Goal: Task Accomplishment & Management: Manage account settings

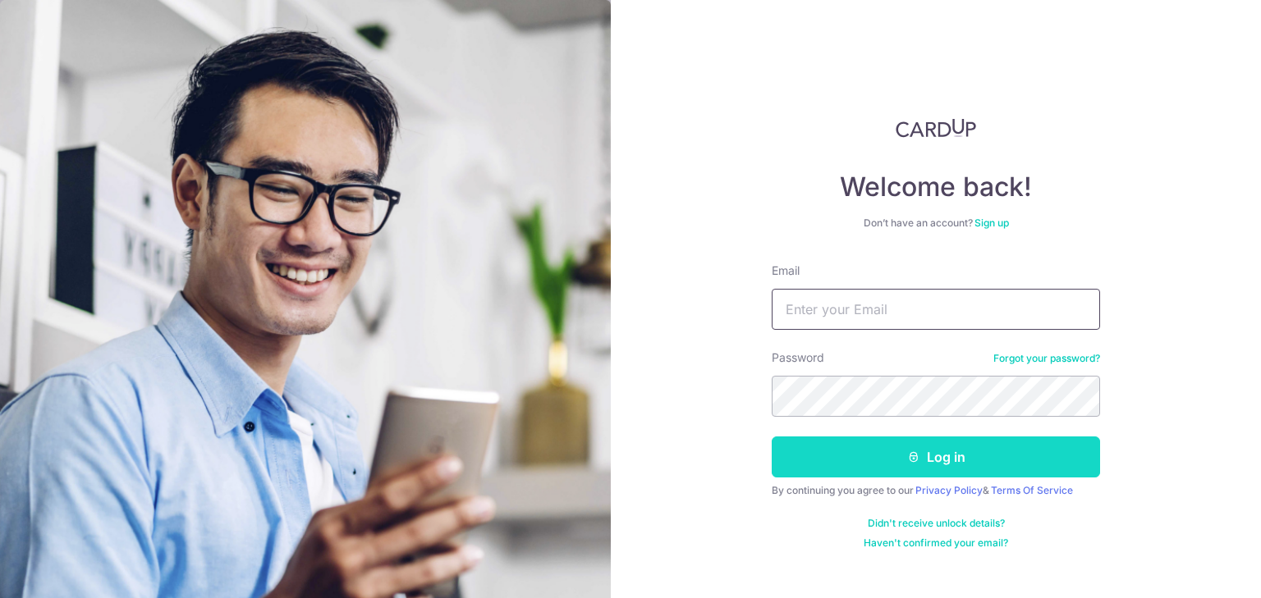
type input "[EMAIL_ADDRESS][DOMAIN_NAME]"
click at [937, 462] on button "Log in" at bounding box center [935, 457] width 328 height 41
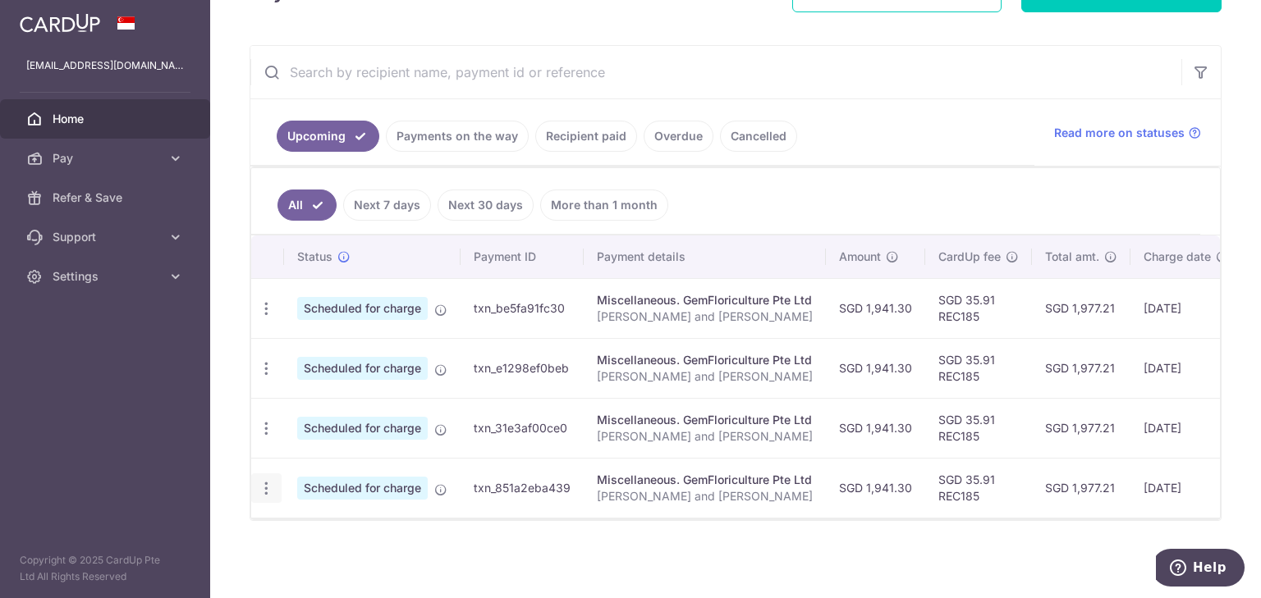
click at [268, 318] on icon "button" at bounding box center [266, 308] width 17 height 17
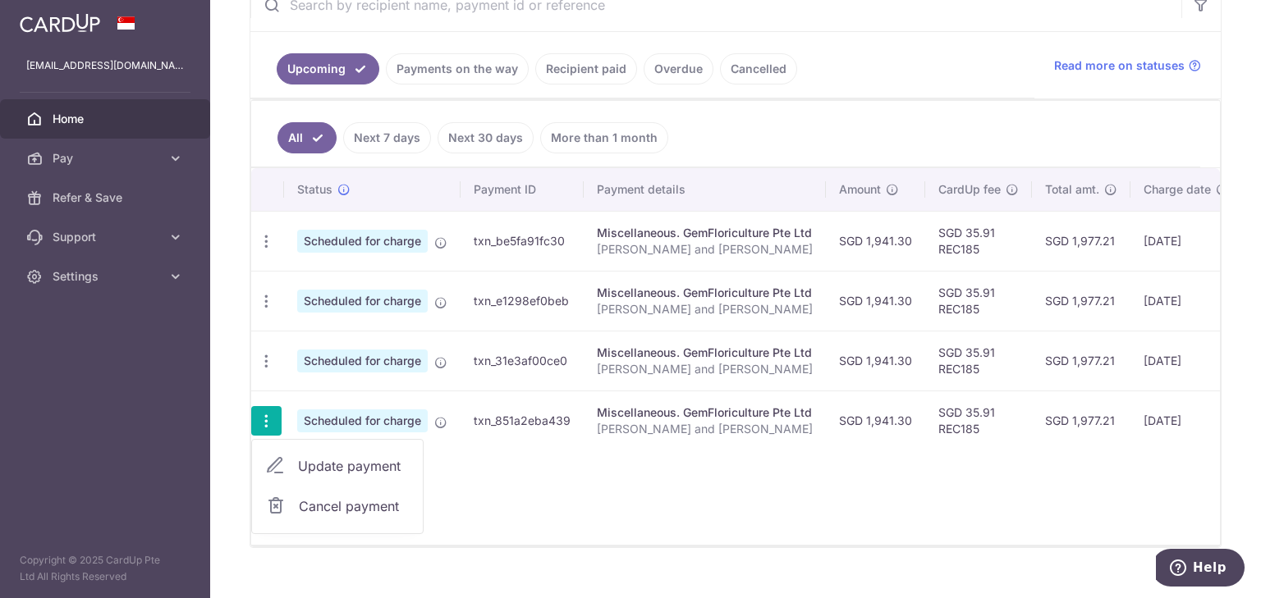
scroll to position [351, 0]
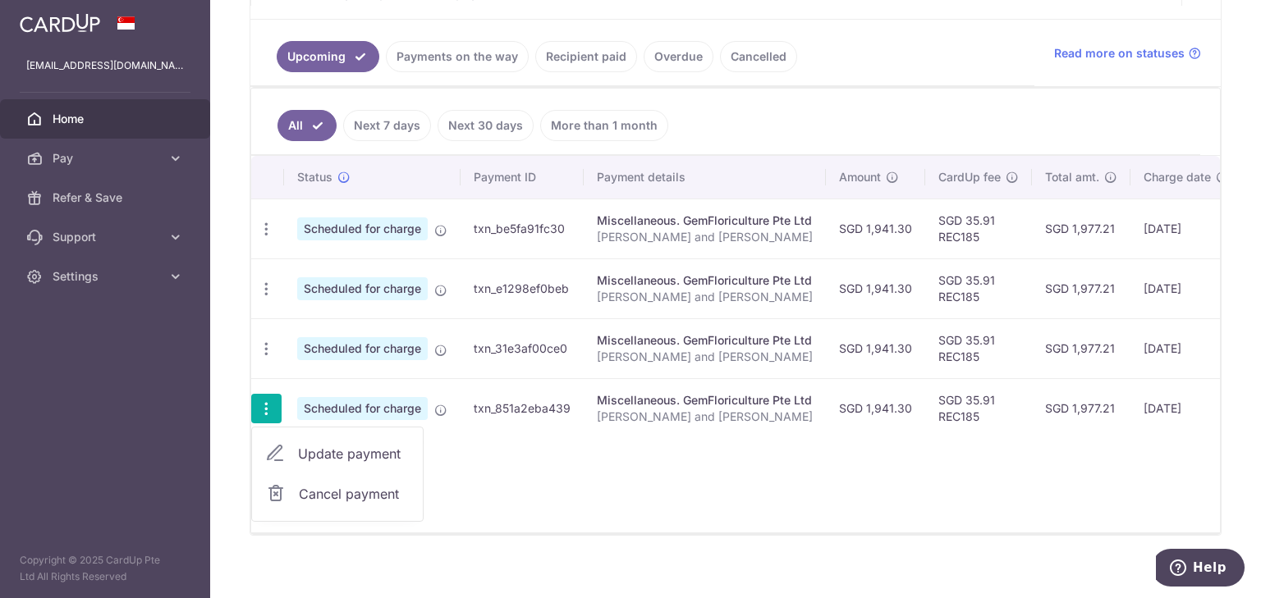
click at [475, 483] on div "Status Payment ID Payment details Amount CardUp fee Total amt. Charge date Due …" at bounding box center [735, 344] width 968 height 377
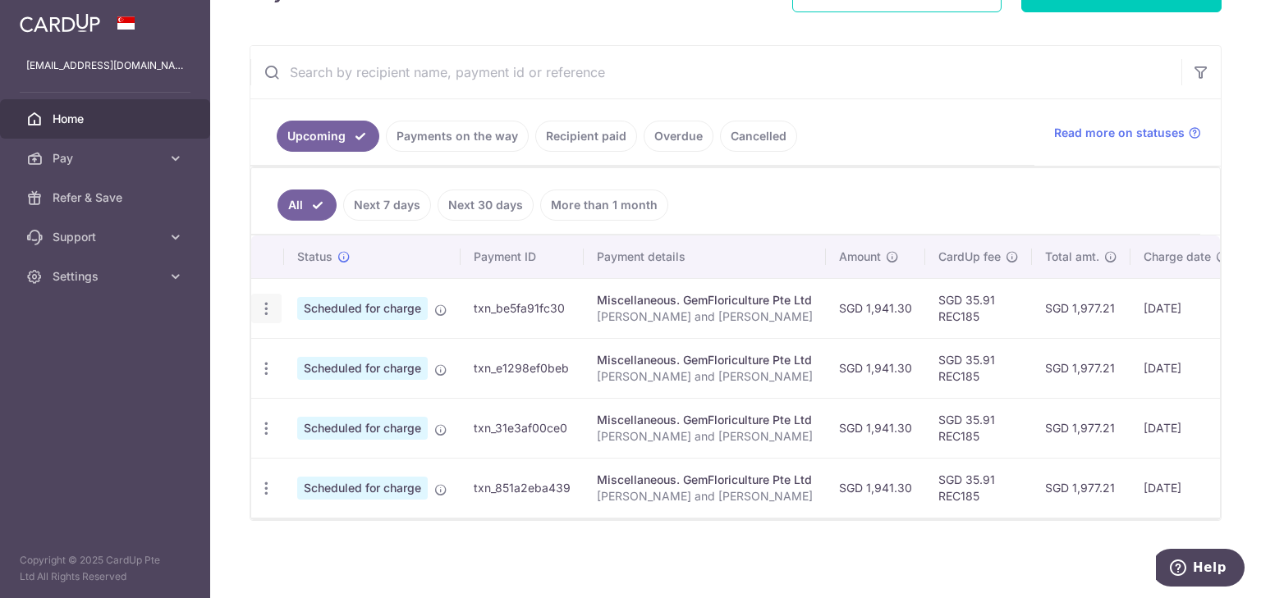
click at [270, 304] on icon "button" at bounding box center [266, 308] width 17 height 17
click at [307, 350] on span "Update payment" at bounding box center [354, 354] width 112 height 20
radio input "true"
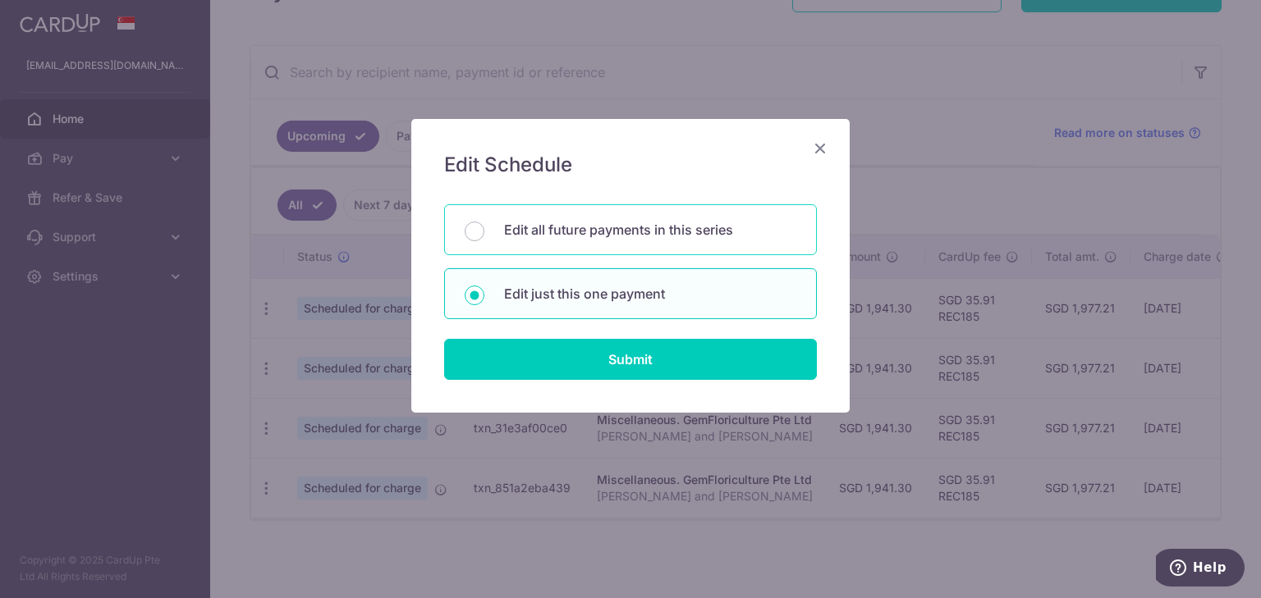
click at [614, 226] on p "Edit all future payments in this series" at bounding box center [650, 230] width 292 height 20
click at [484, 226] on input "Edit all future payments in this series" at bounding box center [475, 232] width 20 height 20
radio input "true"
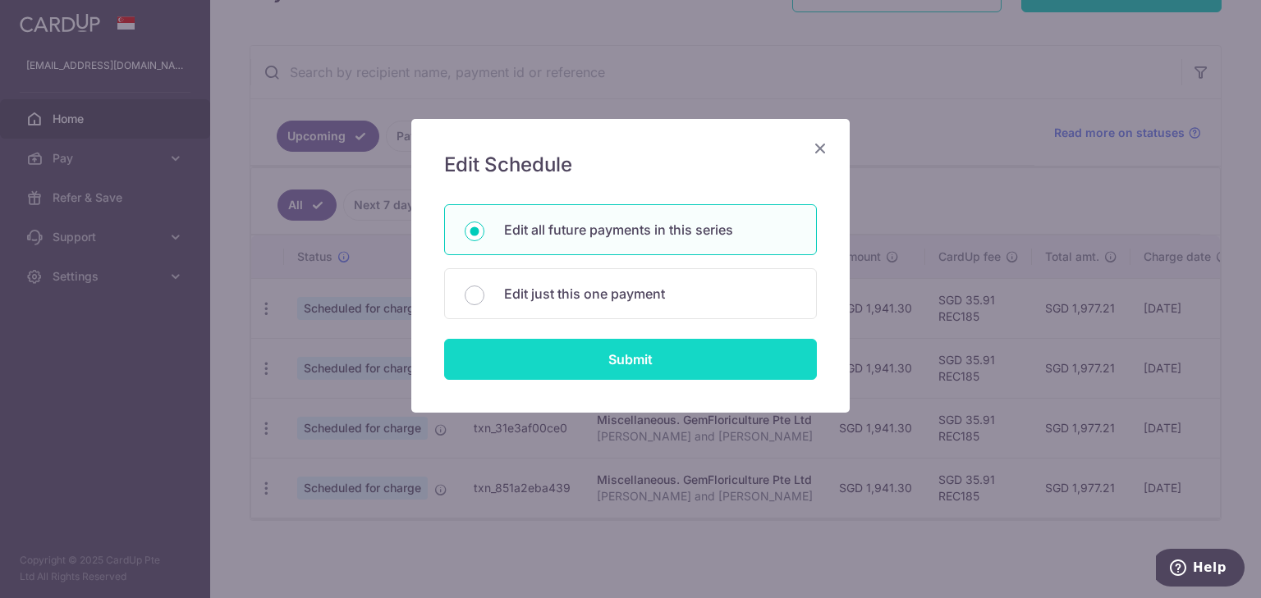
click at [616, 353] on input "Submit" at bounding box center [630, 359] width 373 height 41
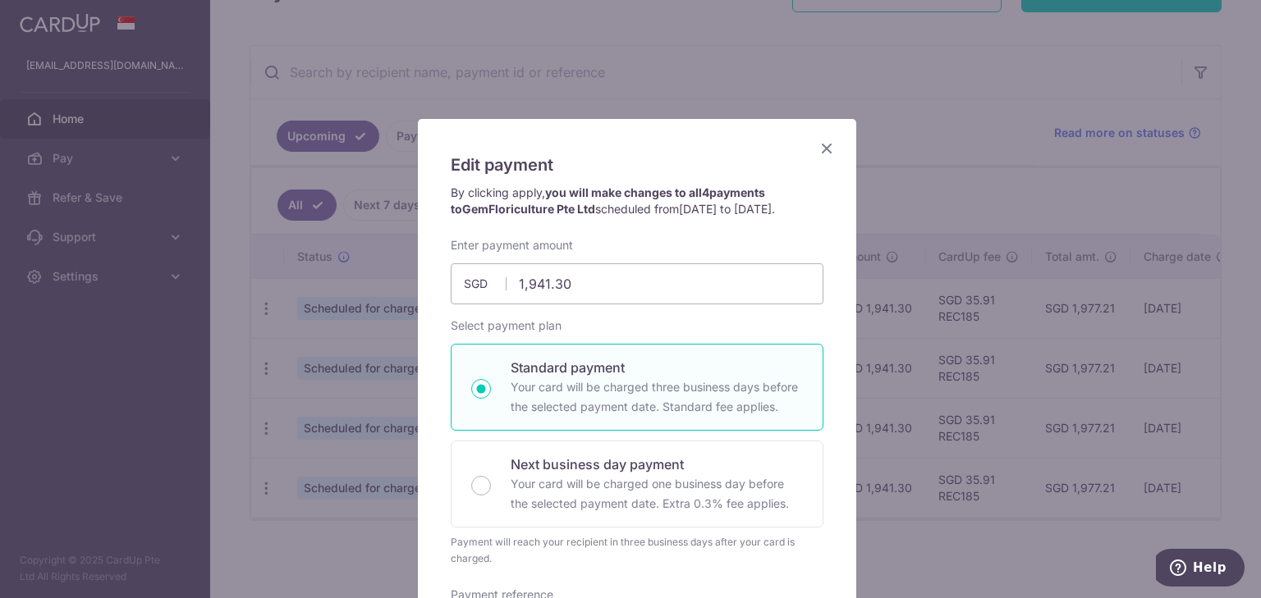
scroll to position [70, 0]
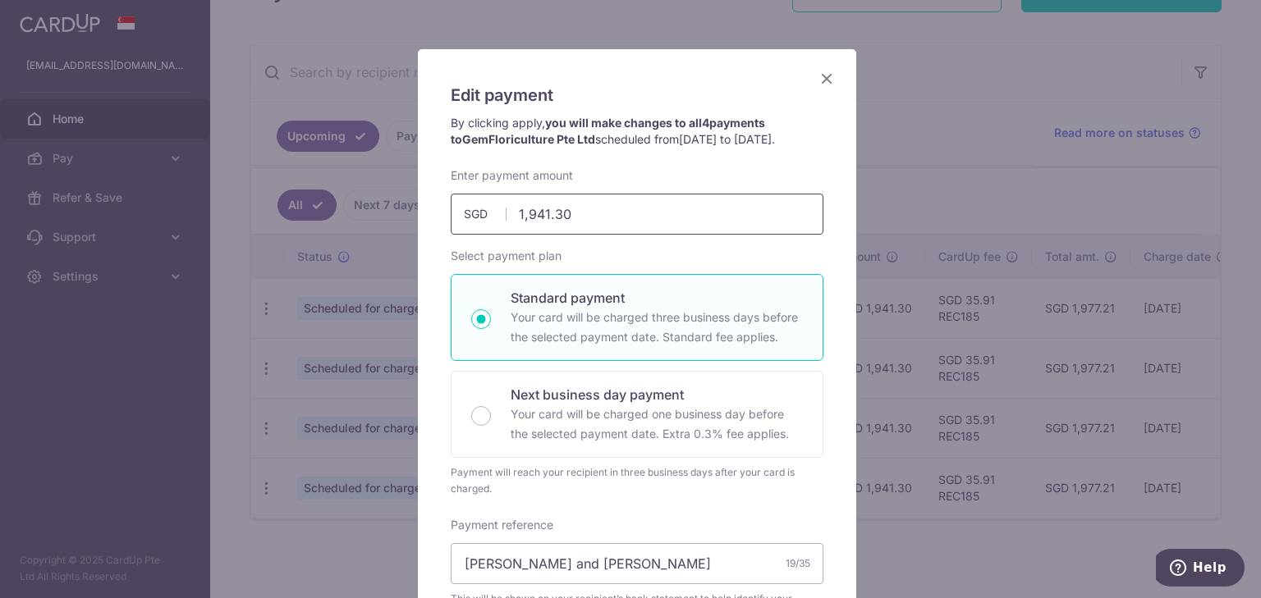
click at [607, 208] on input "1,941.30" at bounding box center [637, 214] width 373 height 41
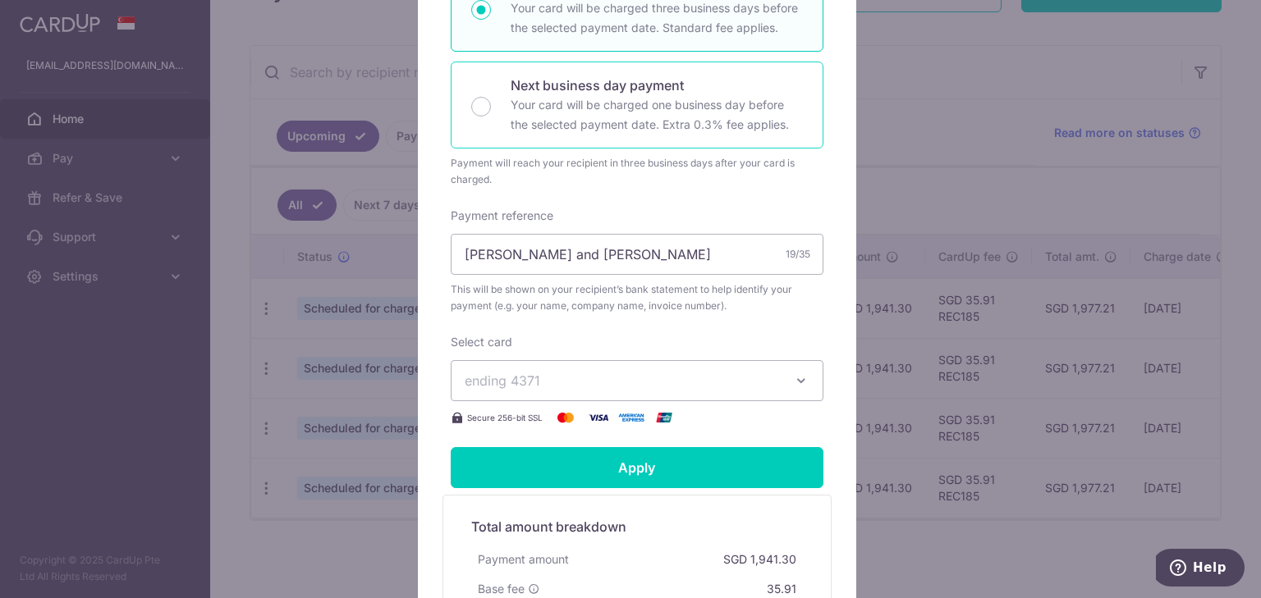
scroll to position [385, 0]
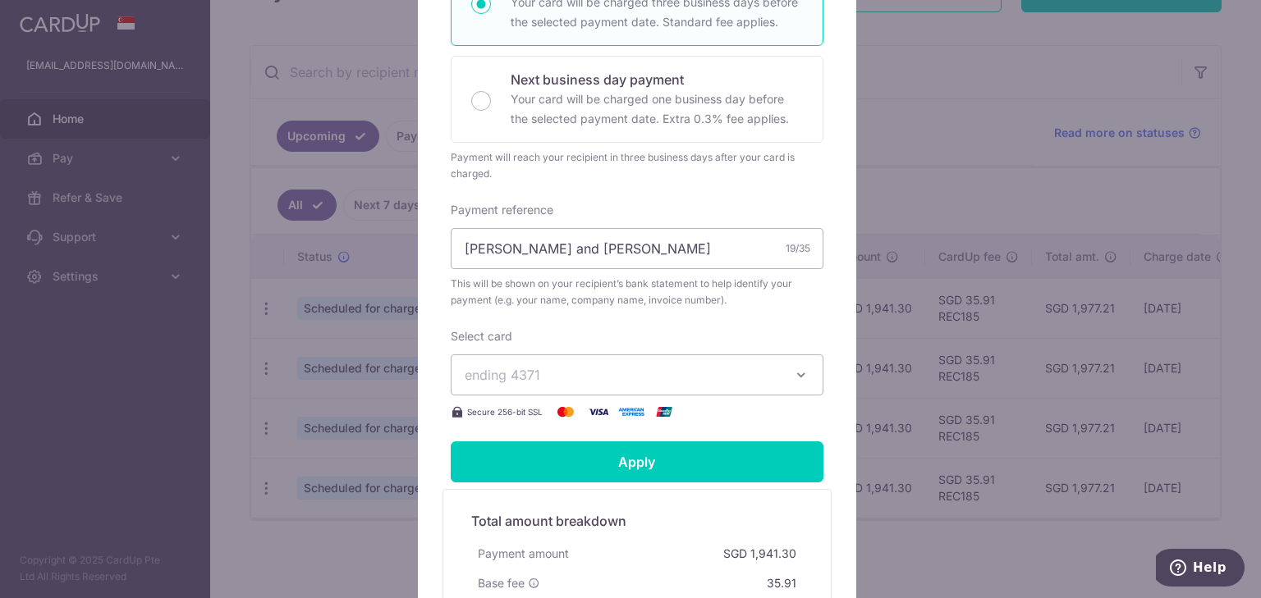
type input "2,096.77"
click at [744, 370] on div "Enter payment amount 2,096.77 2096.77 SGD To change the payment amount, please …" at bounding box center [637, 137] width 373 height 570
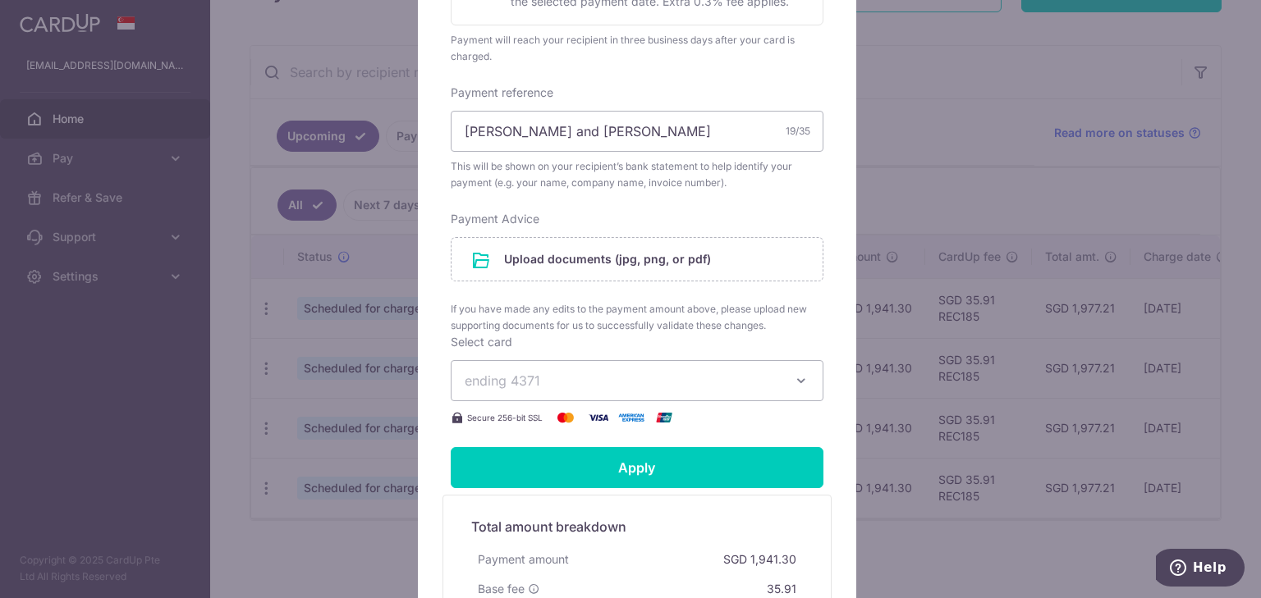
scroll to position [503, 0]
click at [717, 377] on span "ending 4371" at bounding box center [622, 380] width 315 height 20
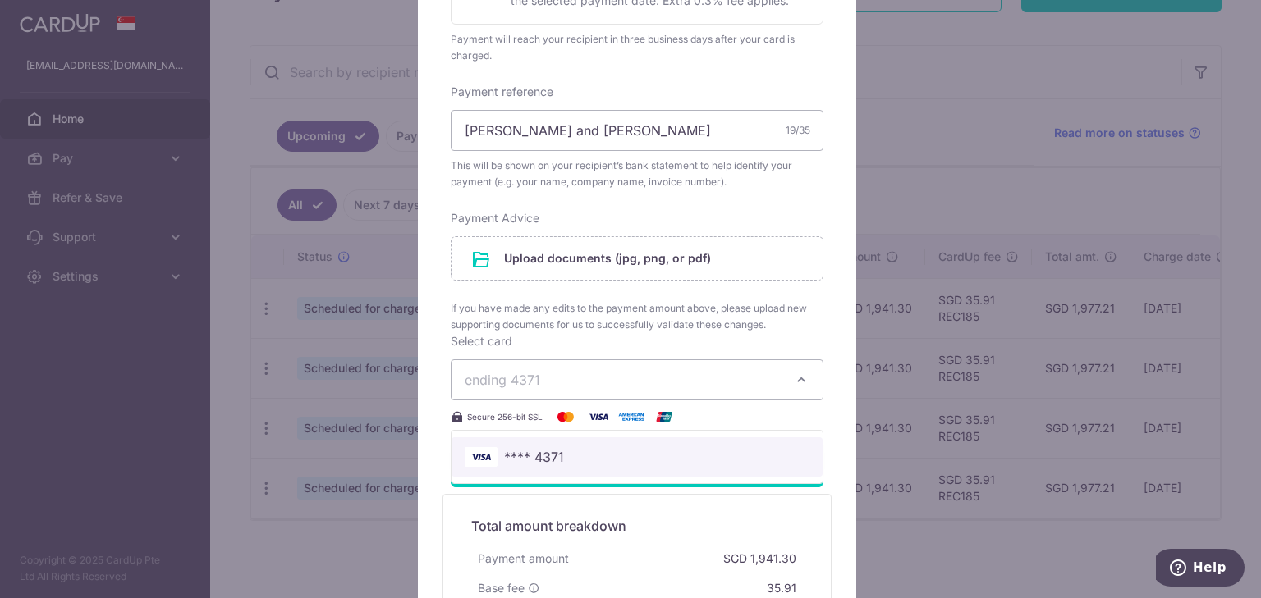
click at [691, 456] on span "**** 4371" at bounding box center [637, 457] width 345 height 20
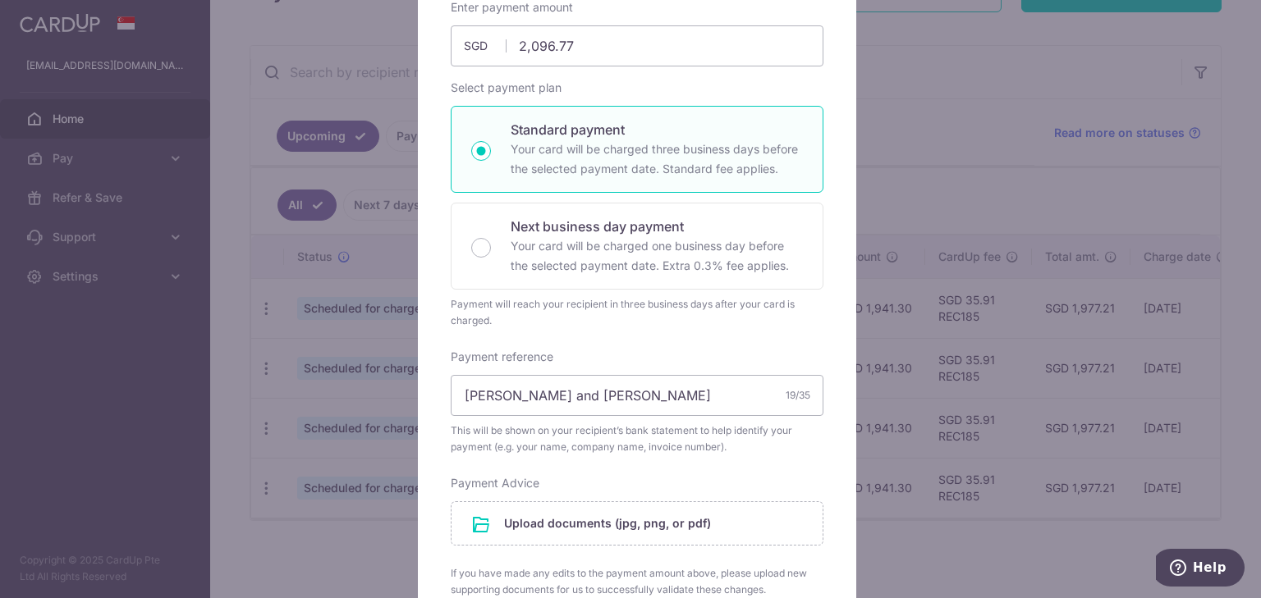
scroll to position [444, 0]
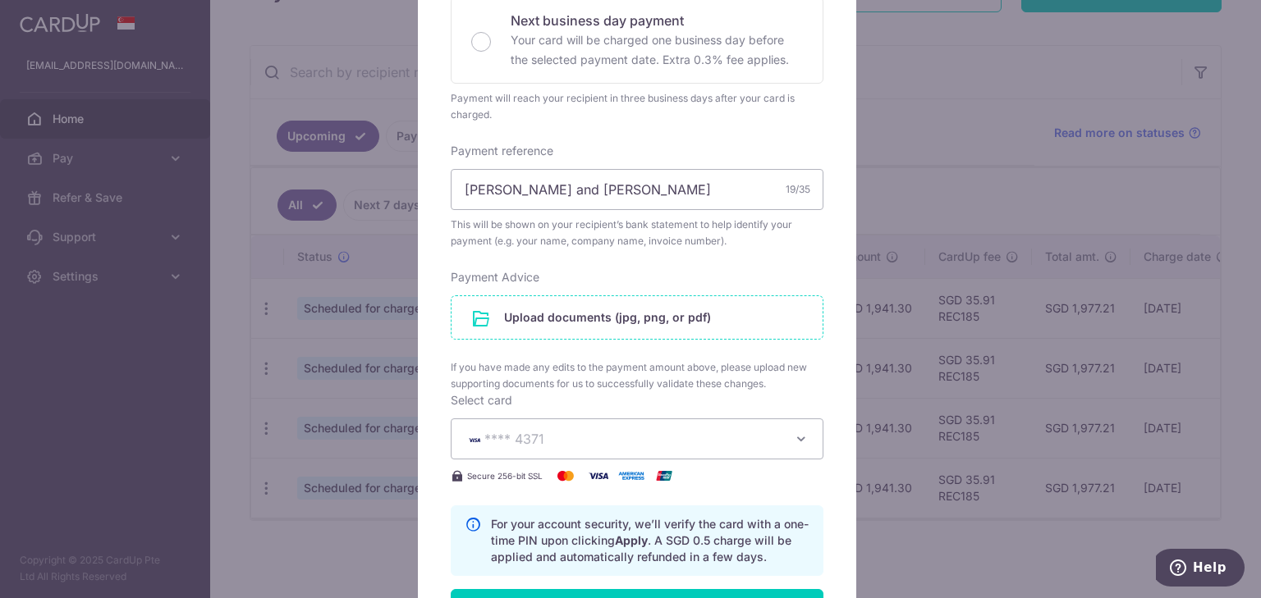
click at [624, 322] on input "file" at bounding box center [636, 317] width 371 height 43
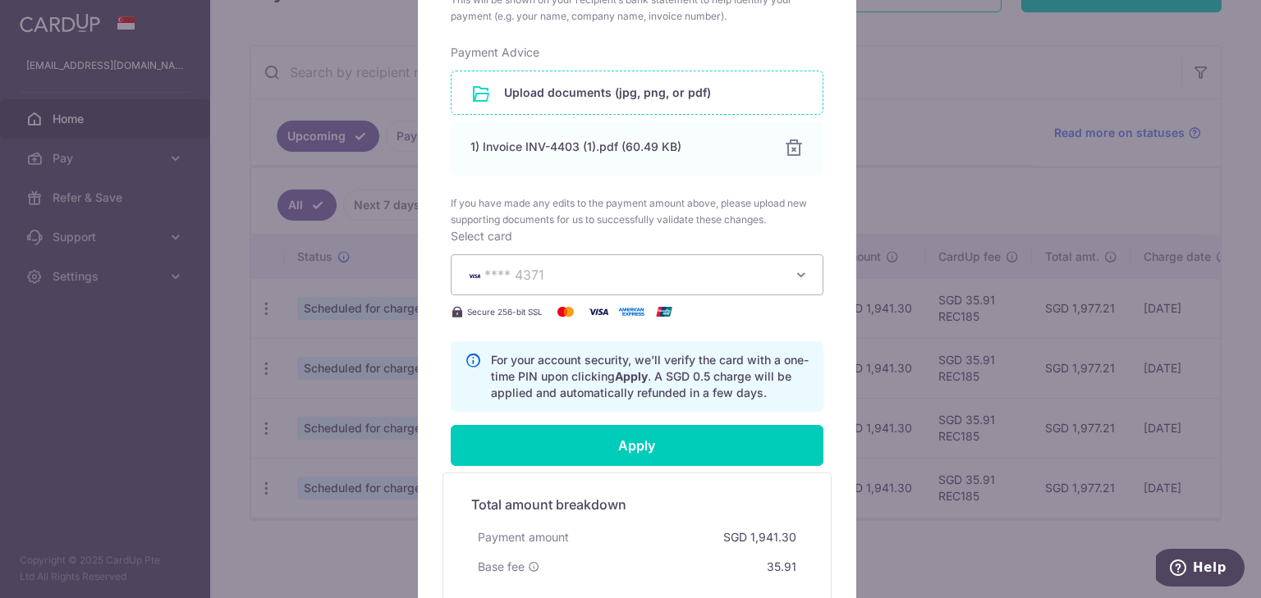
scroll to position [623, 0]
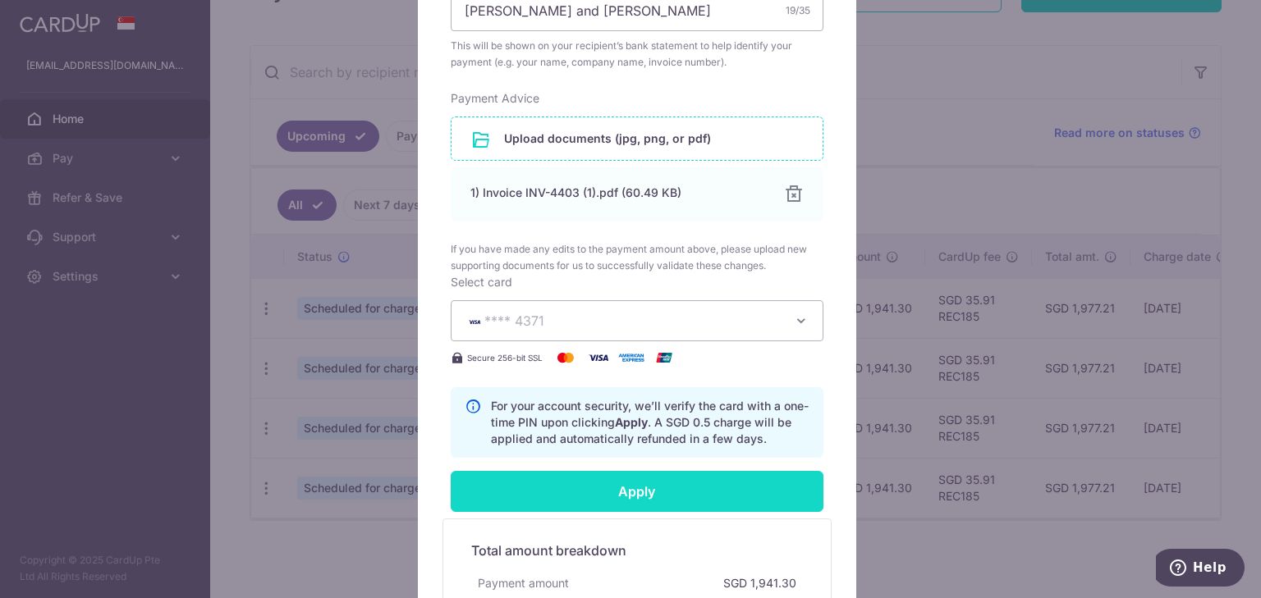
click at [631, 489] on input "Apply" at bounding box center [637, 491] width 373 height 41
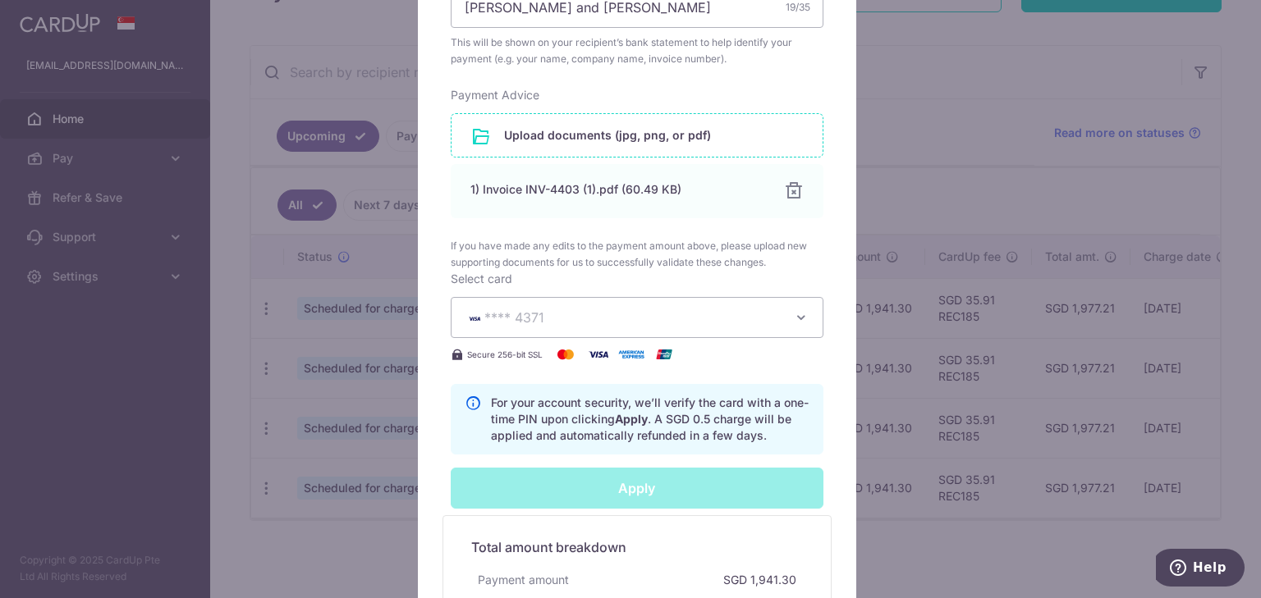
scroll to position [849, 0]
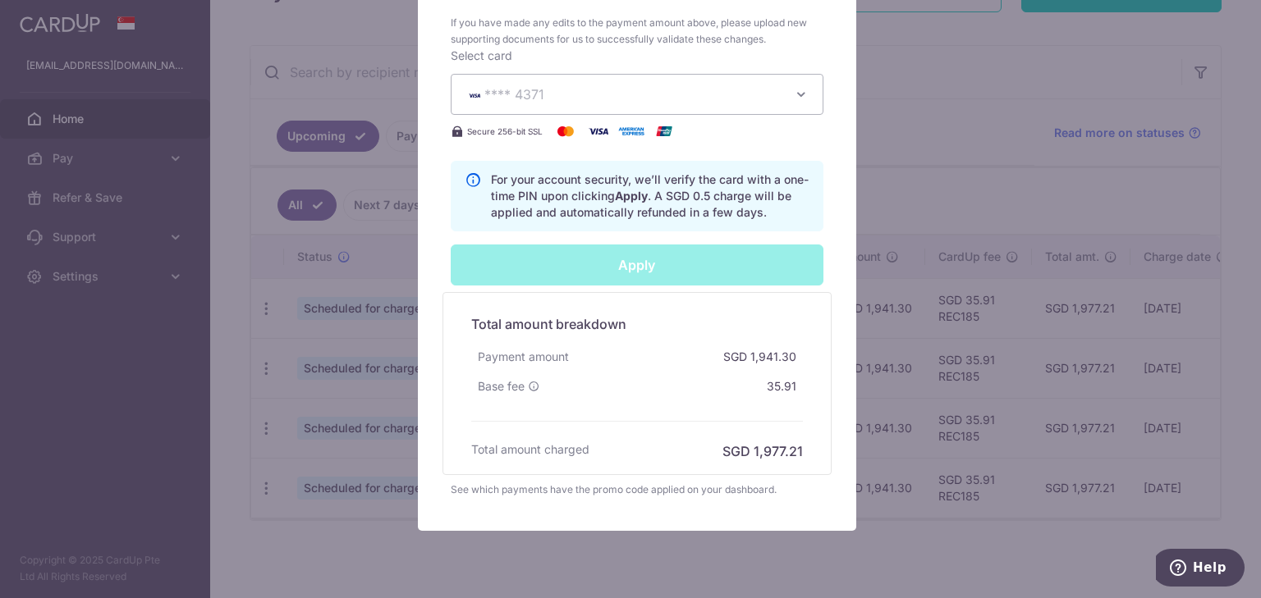
type input "Successfully Applied"
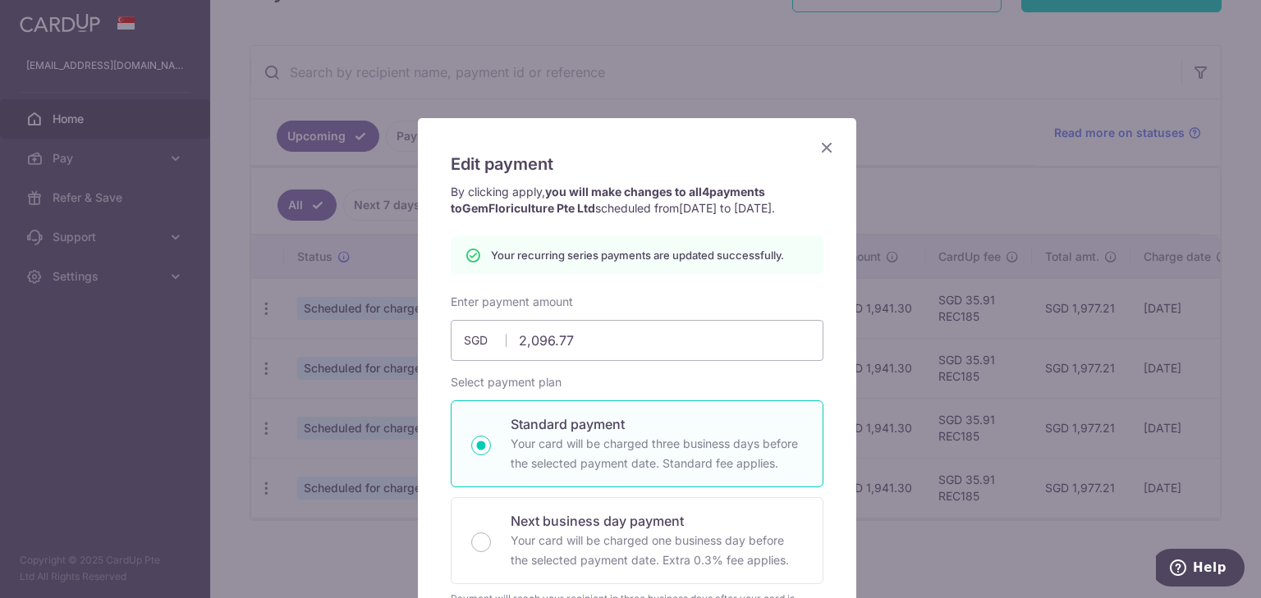
scroll to position [0, 0]
click at [819, 153] on icon "Close" at bounding box center [827, 148] width 20 height 21
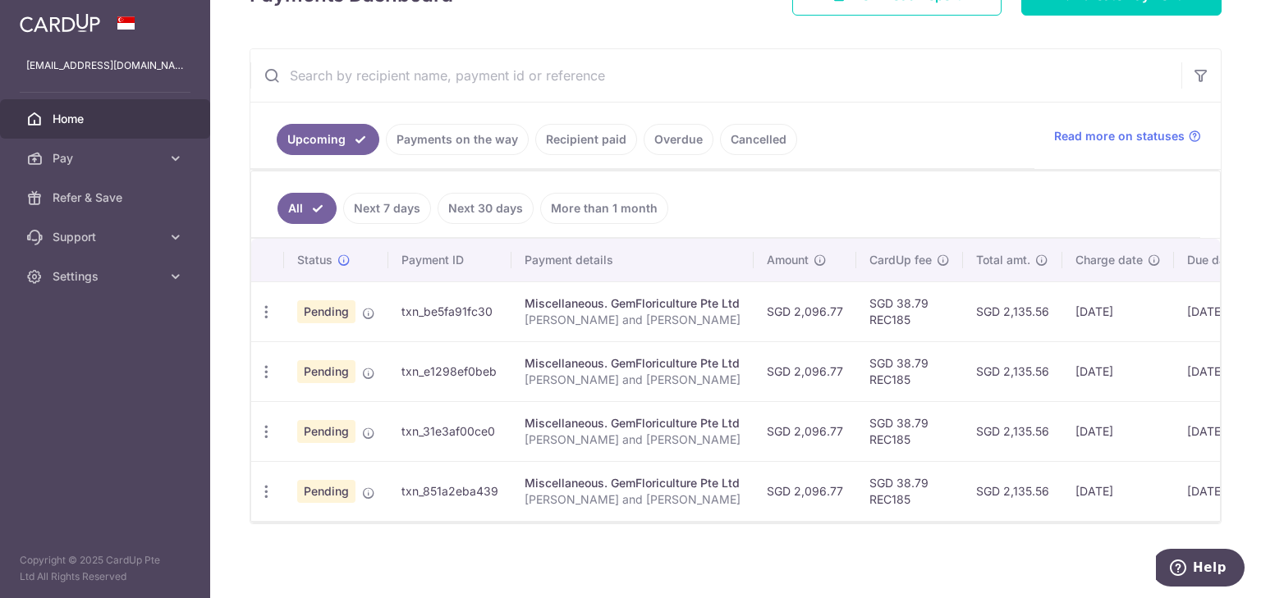
scroll to position [272, 0]
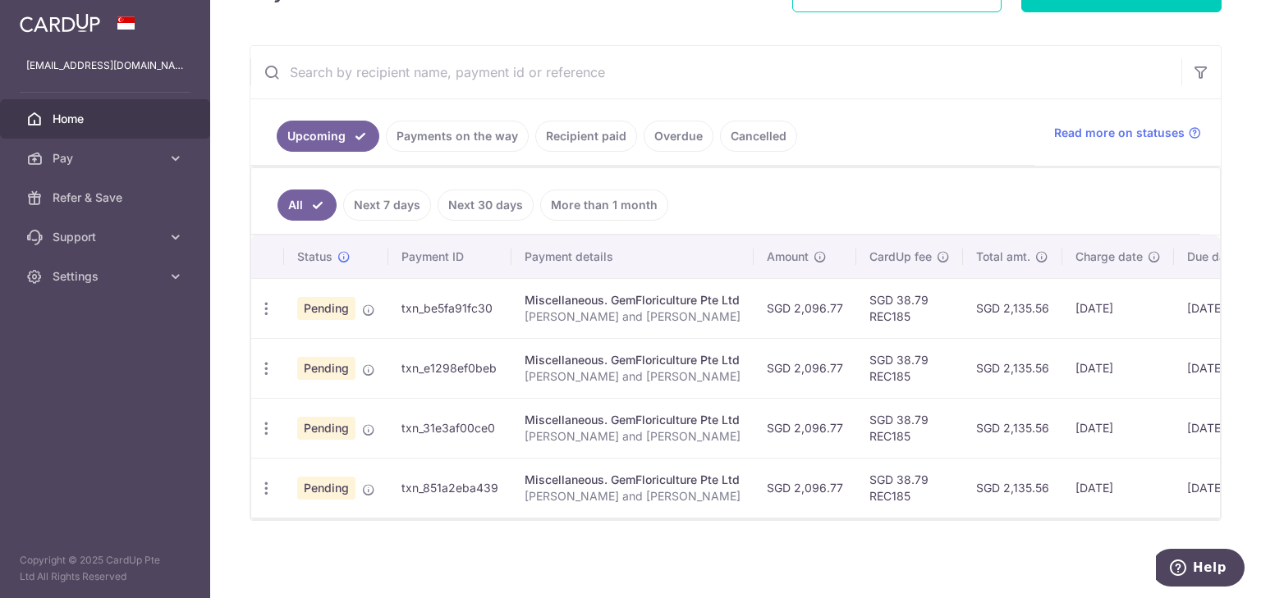
click at [1045, 565] on div "× Pause Schedule Pause all future payments in this series Pause just this one p…" at bounding box center [735, 299] width 1051 height 598
